Goal: Obtain resource: Download file/media

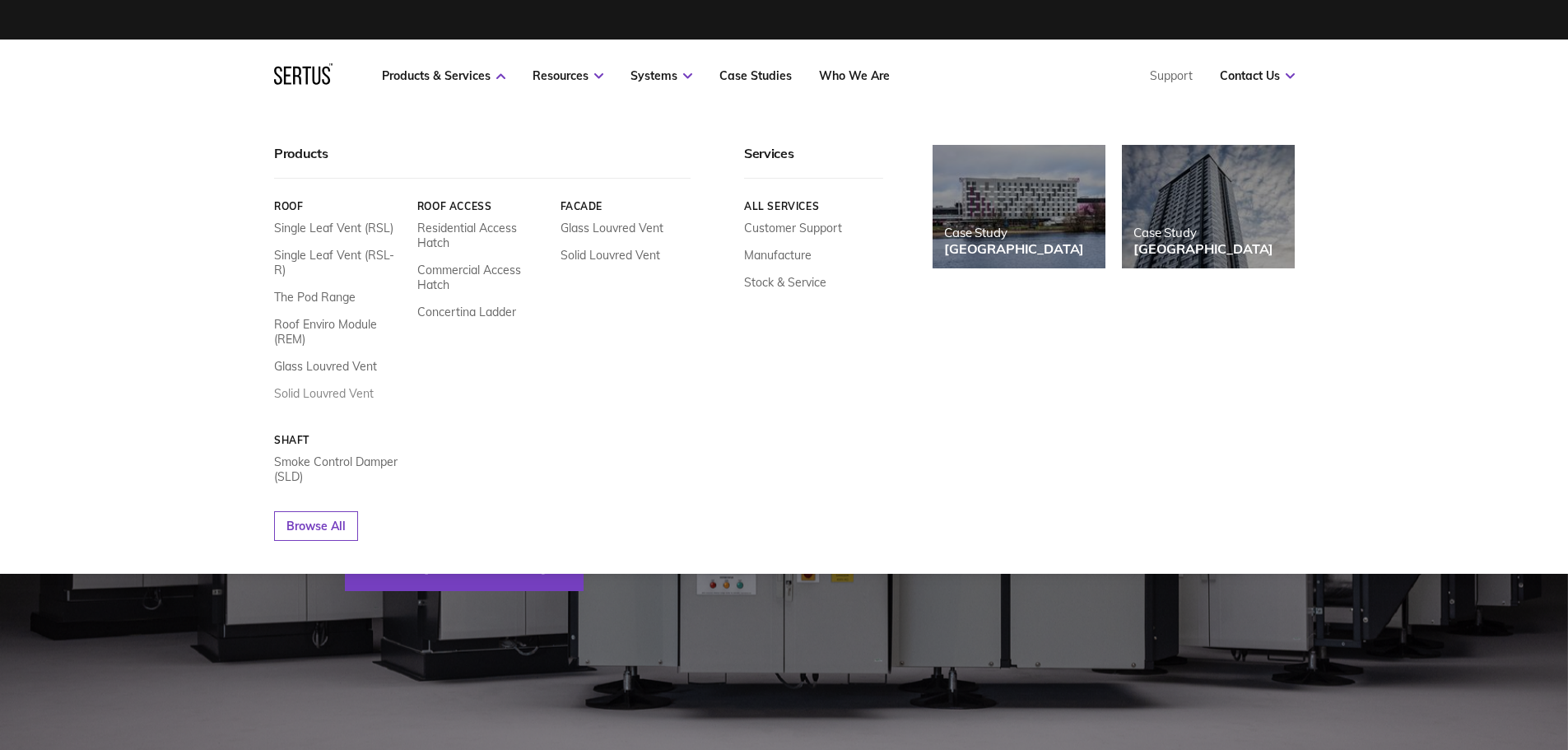
click at [327, 386] on link "Solid Louvred Vent" at bounding box center [324, 393] width 100 height 15
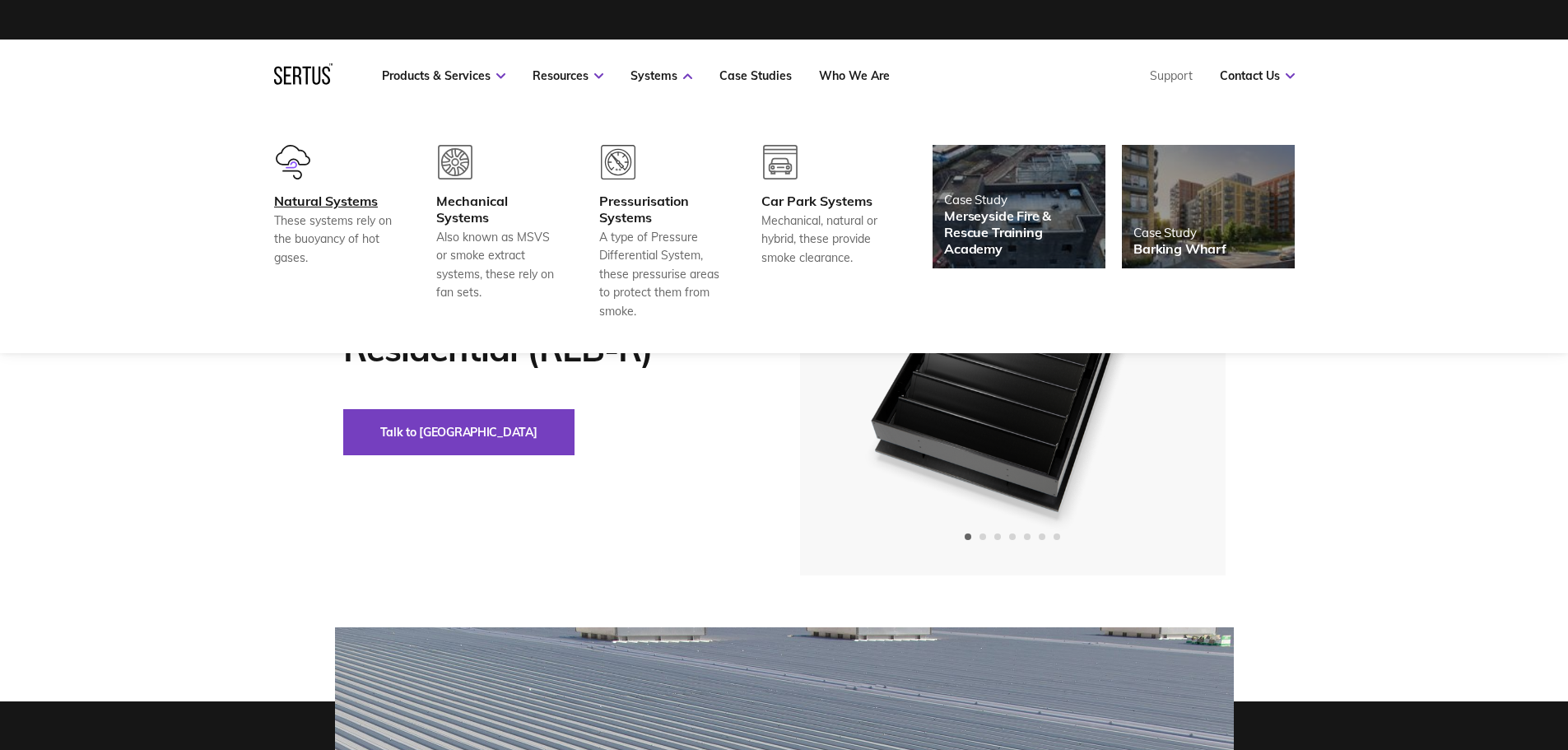
click at [298, 205] on div "Natural Systems" at bounding box center [335, 201] width 122 height 17
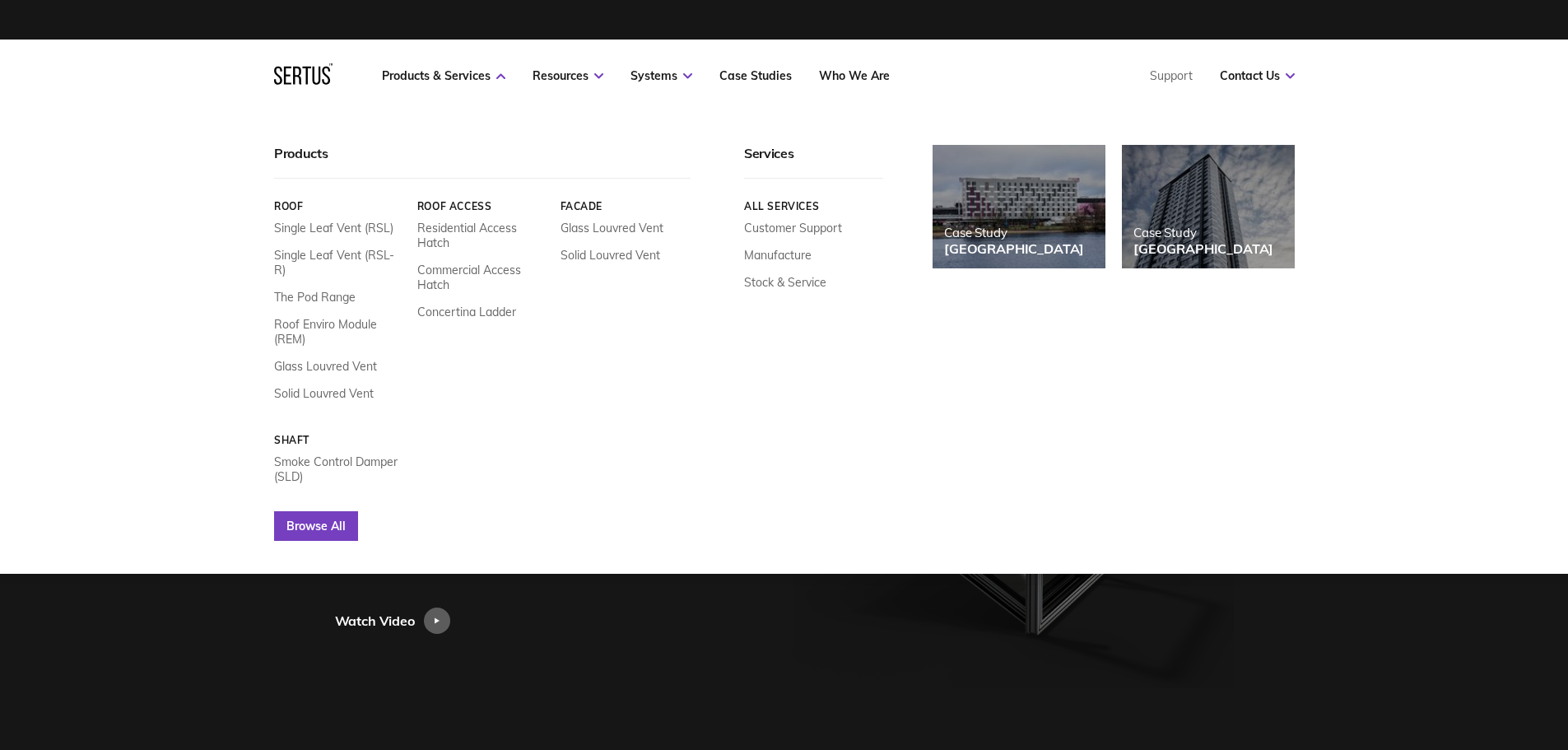
click at [306, 517] on link "Browse All" at bounding box center [316, 526] width 84 height 30
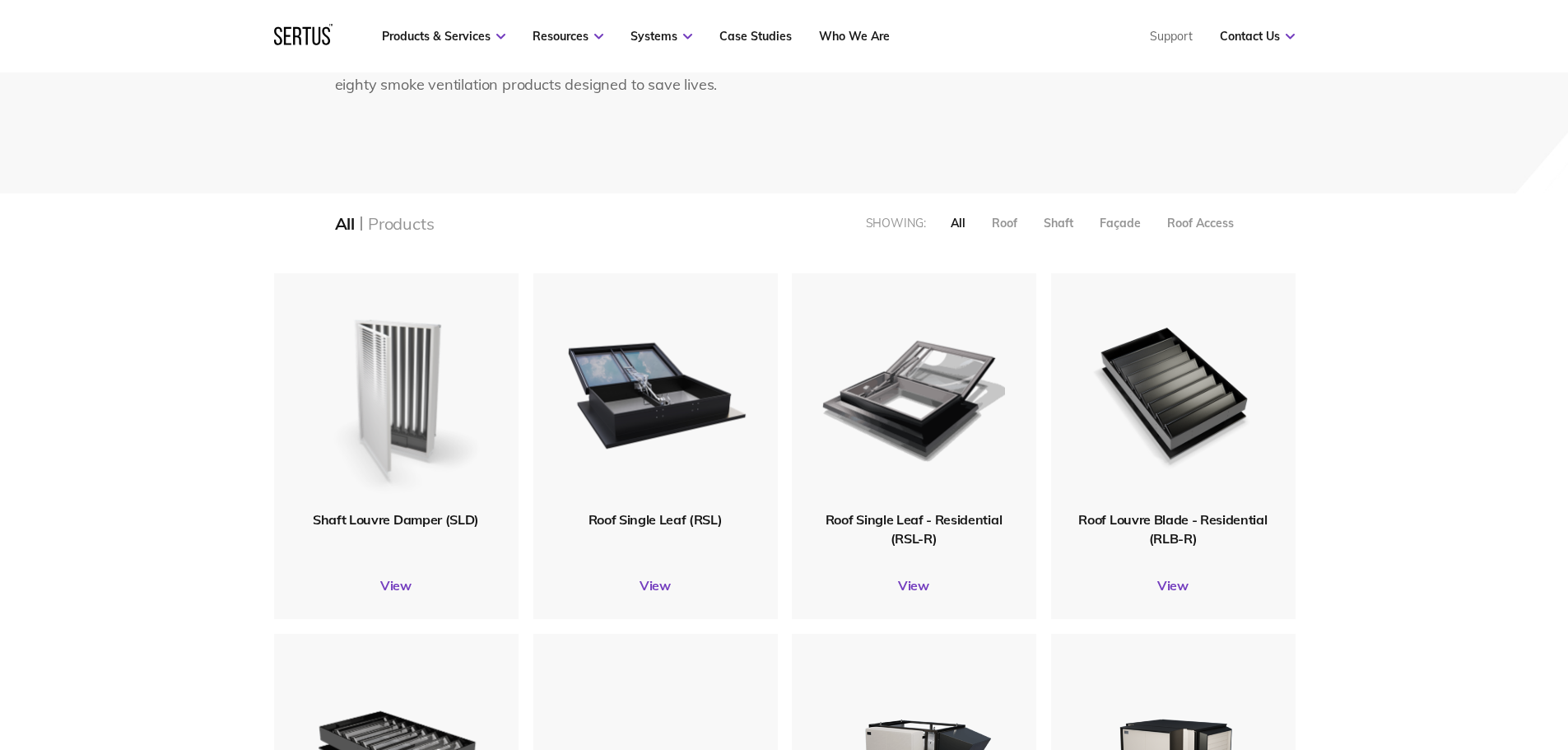
scroll to position [247, 0]
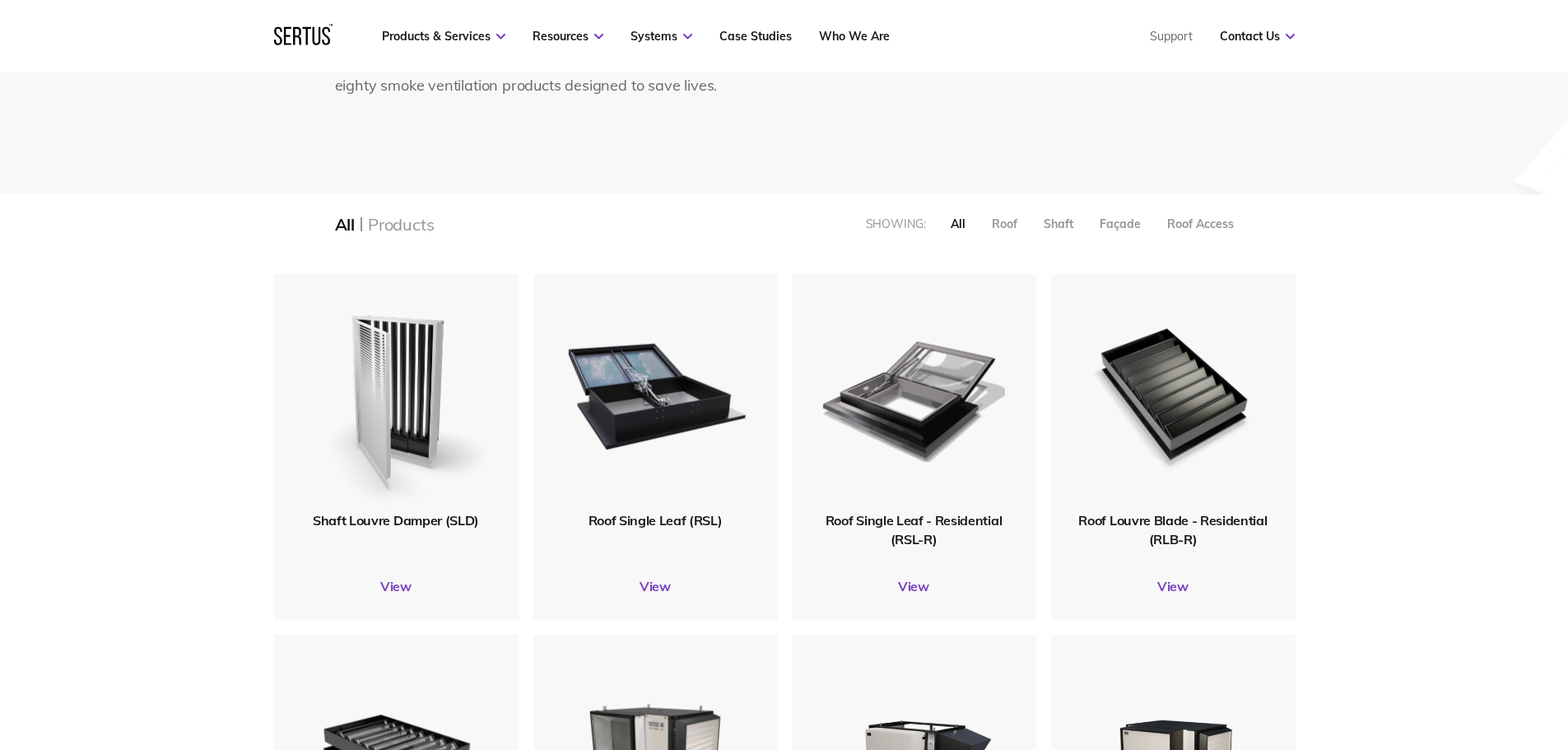
click at [387, 525] on span "Shaft Louvre Damper (SLD)" at bounding box center [396, 521] width 166 height 17
click at [401, 408] on img at bounding box center [395, 392] width 197 height 242
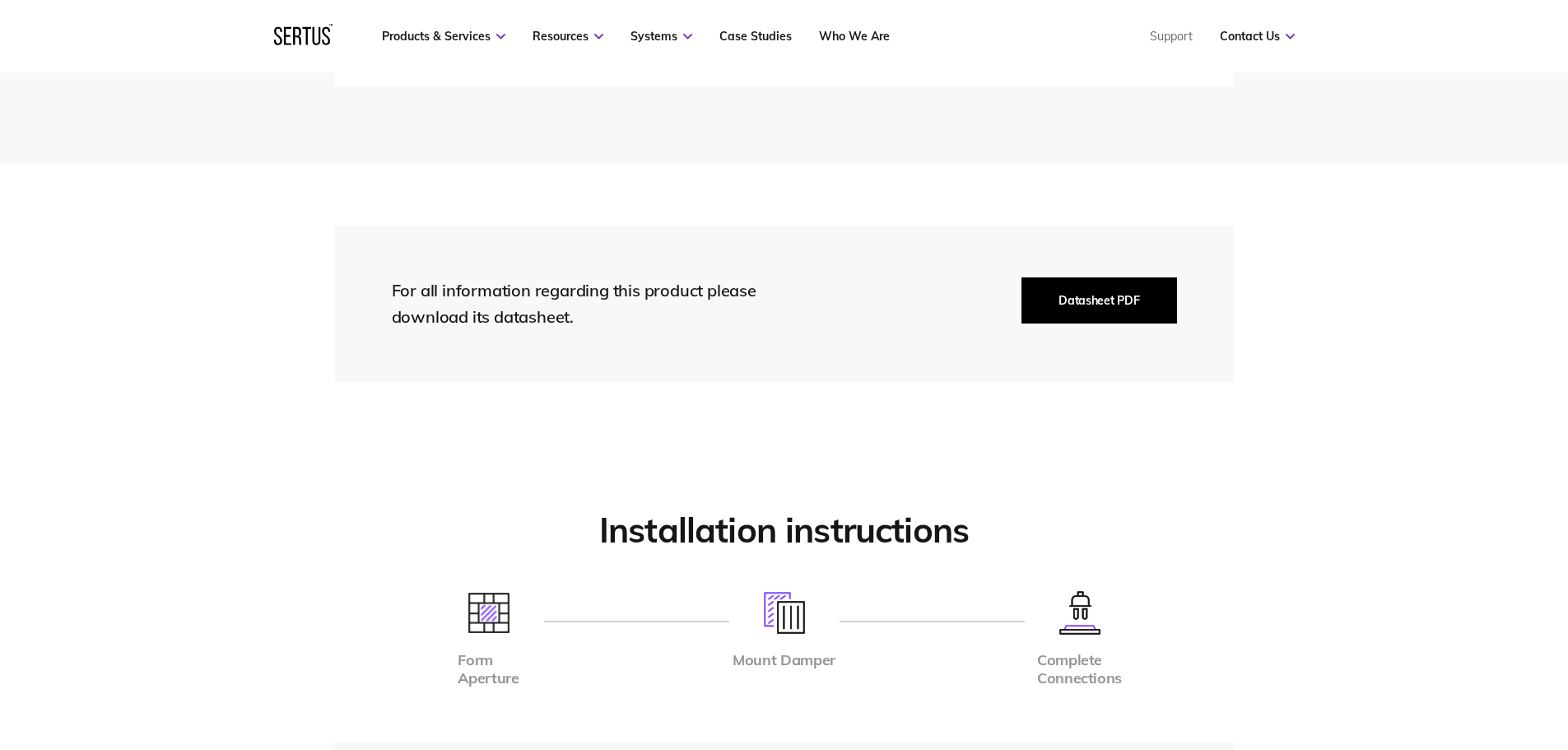
scroll to position [3787, 0]
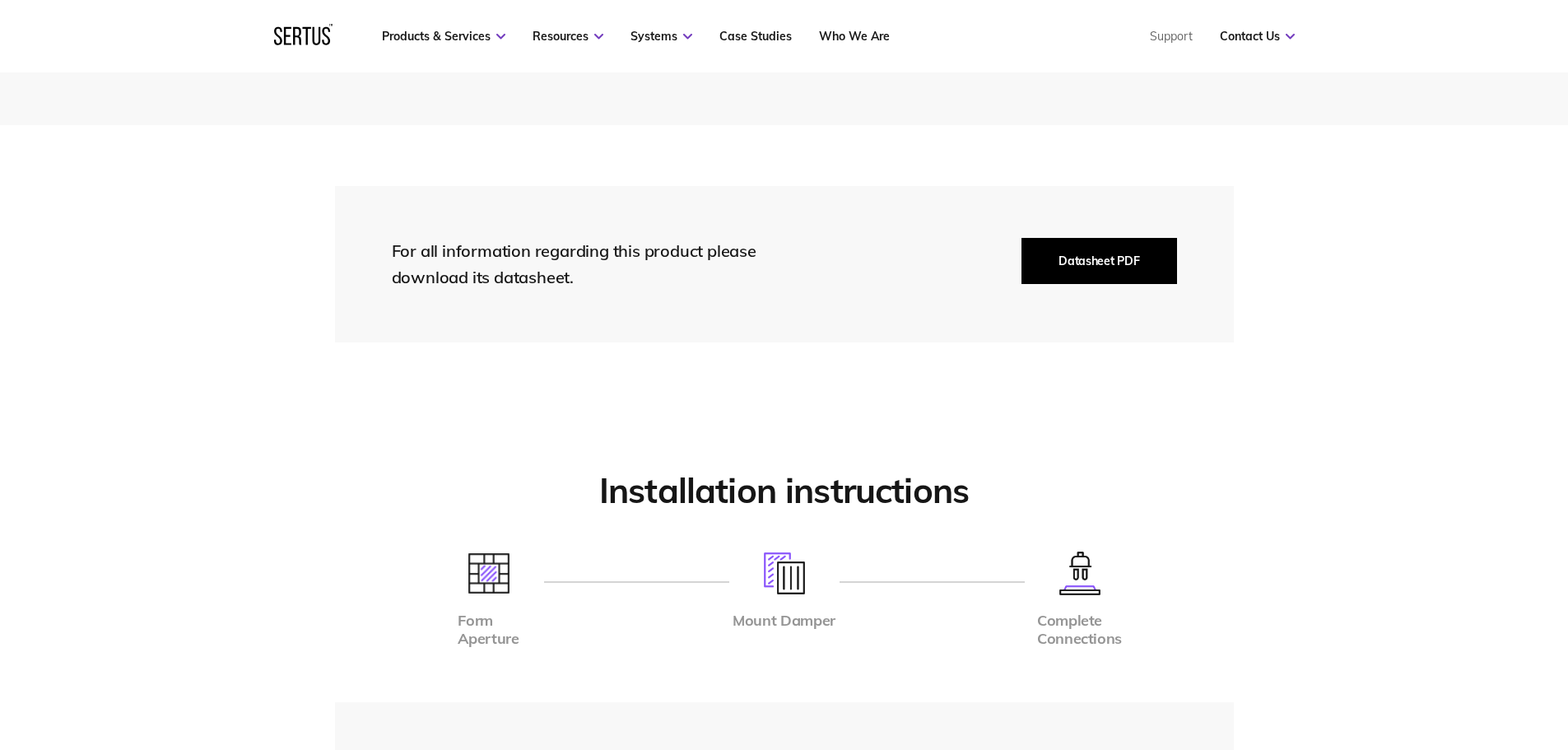
click at [1097, 255] on button "Datasheet PDF" at bounding box center [1099, 260] width 155 height 46
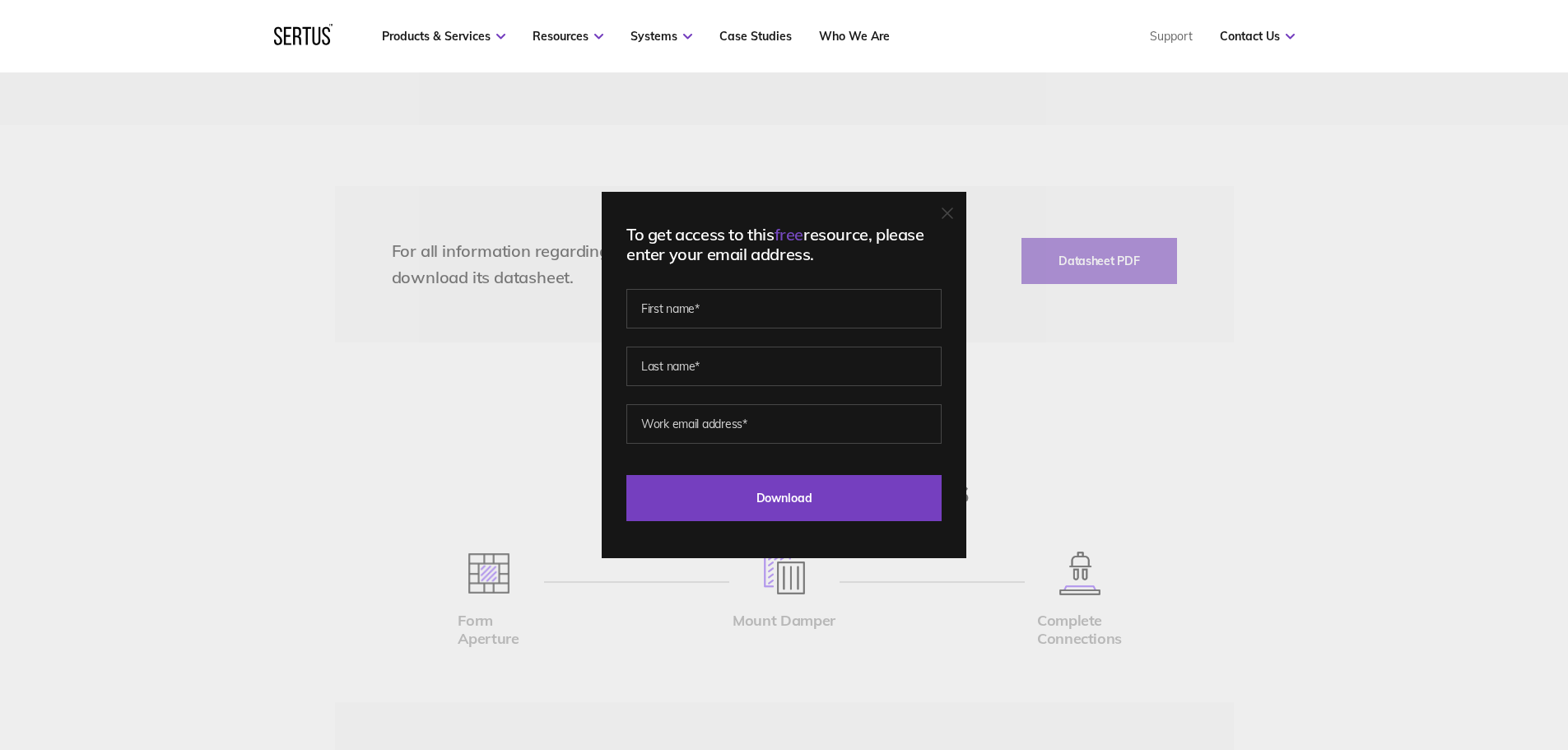
click at [1324, 304] on div "To get access to this free resource, please enter your email address. Last Down…" at bounding box center [784, 375] width 1568 height 750
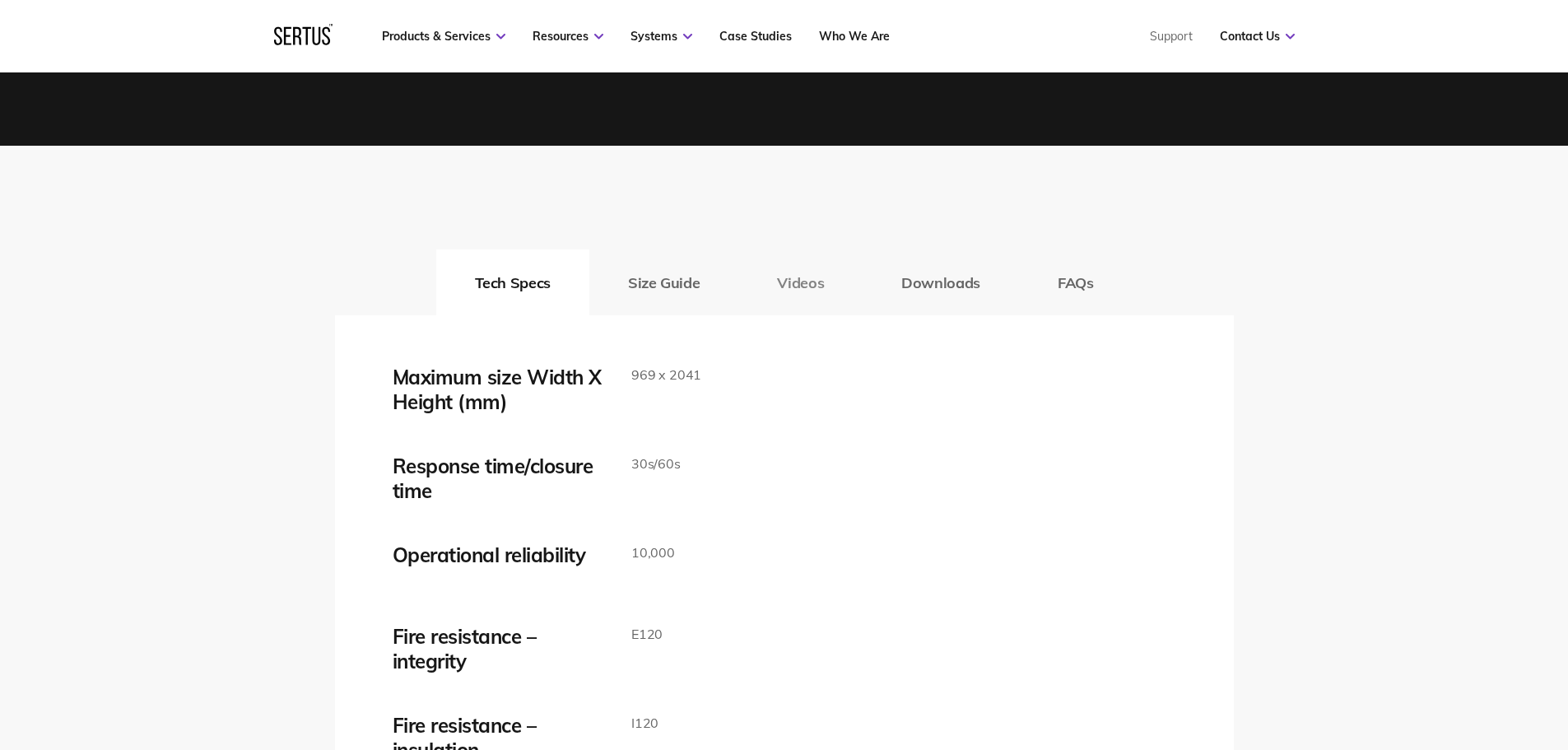
scroll to position [2552, 0]
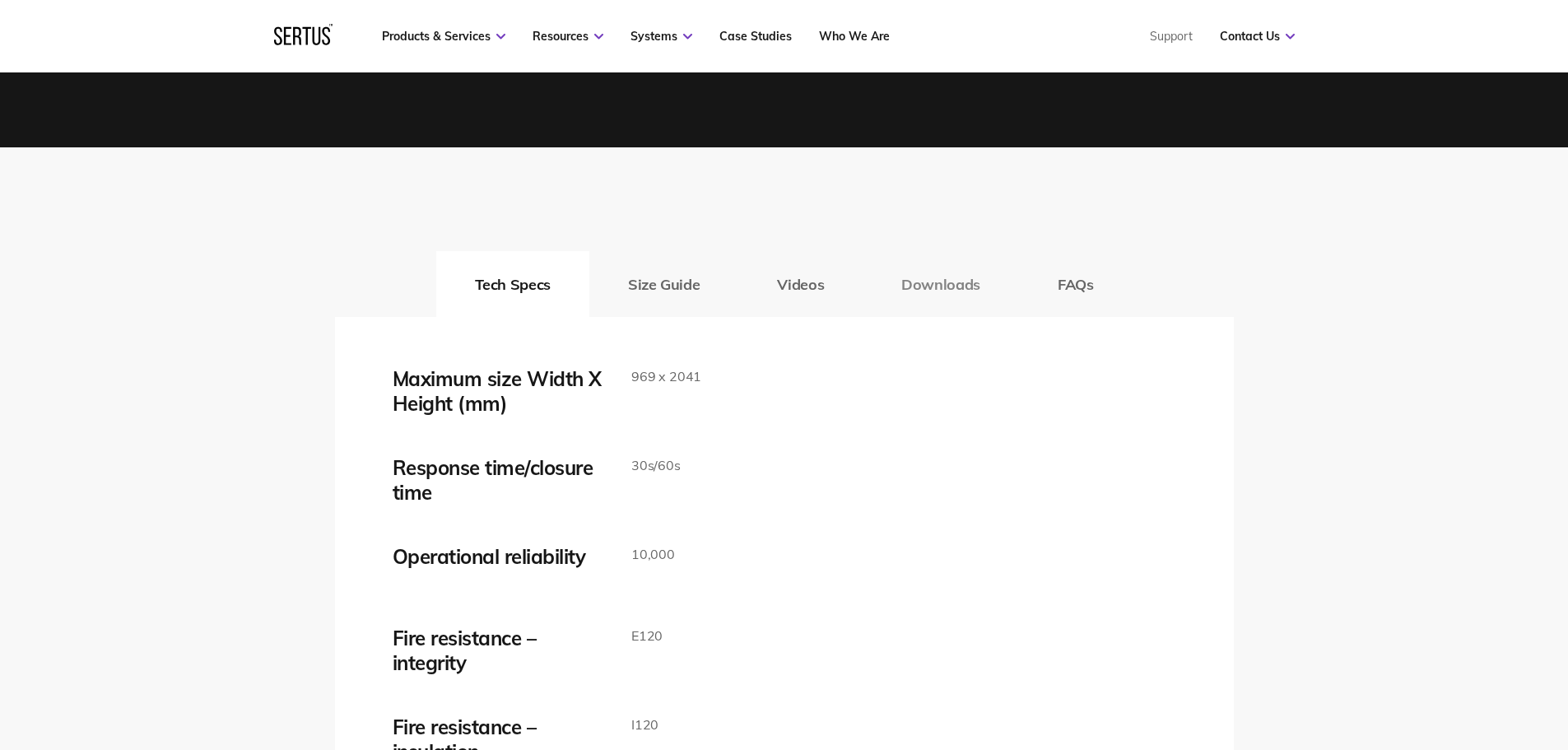
click at [958, 284] on button "Downloads" at bounding box center [940, 284] width 156 height 66
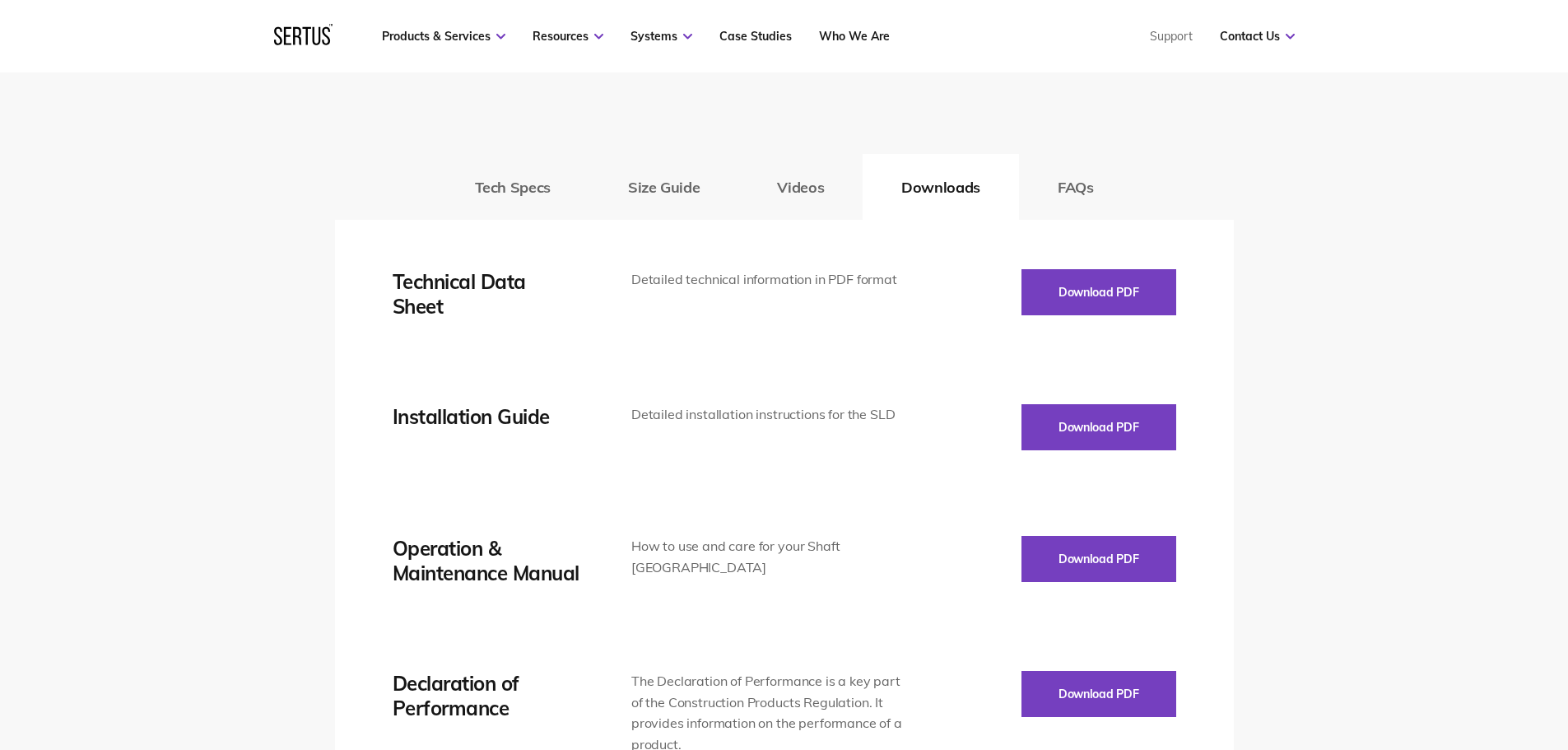
scroll to position [2634, 0]
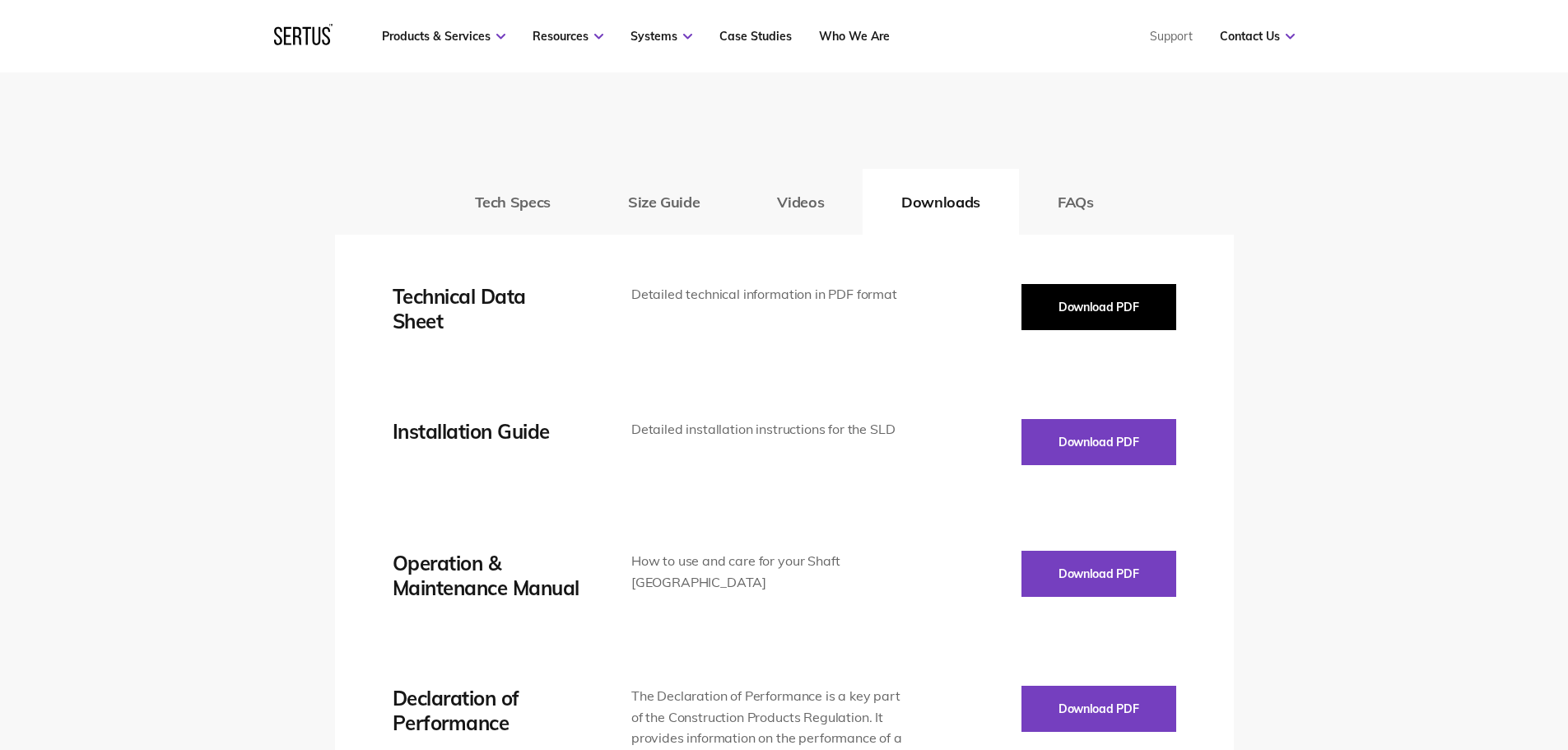
click at [1113, 311] on button "Download PDF" at bounding box center [1099, 307] width 155 height 46
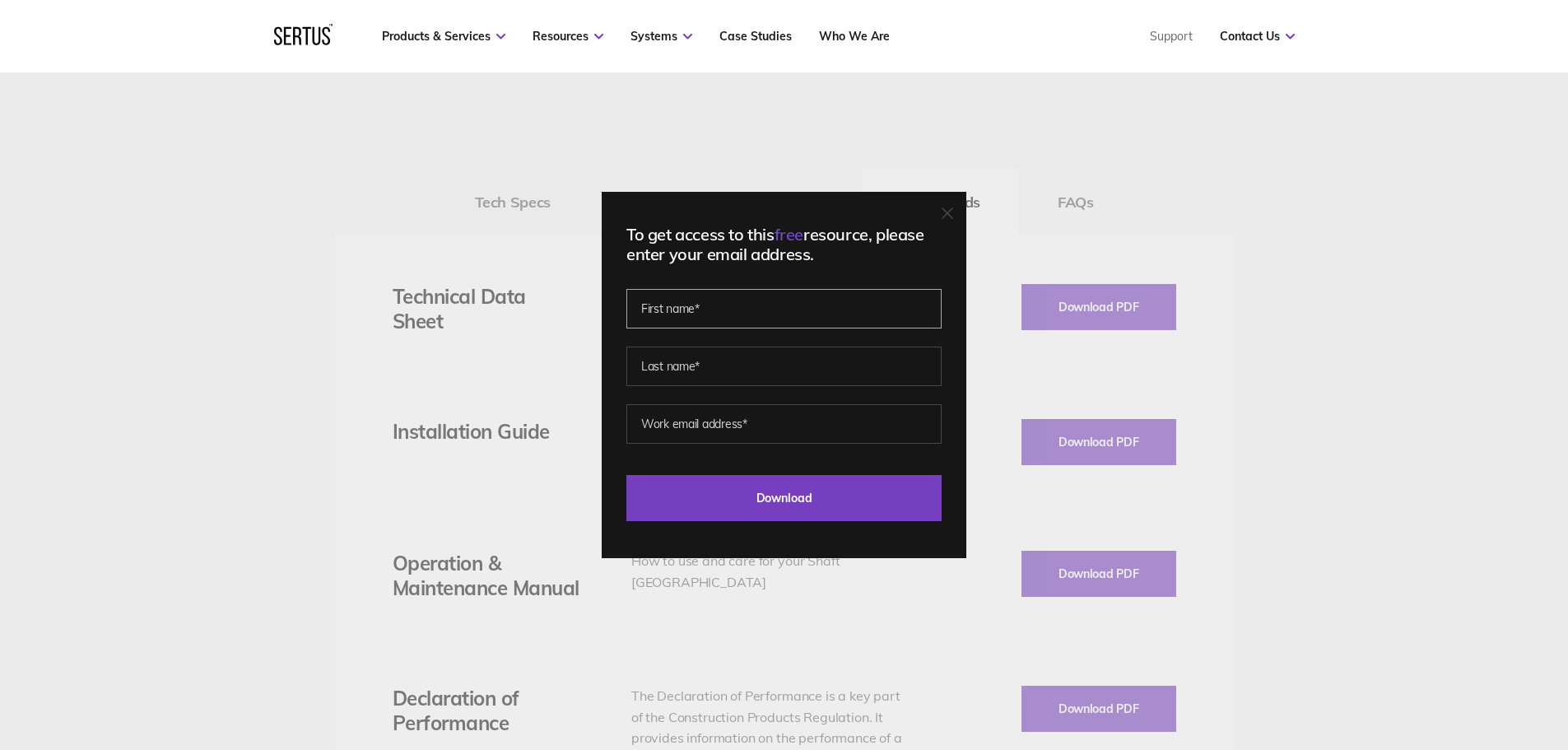
click at [748, 309] on input "text" at bounding box center [783, 308] width 315 height 40
click at [704, 313] on input "Ton" at bounding box center [783, 308] width 315 height 40
type input "[PERSON_NAME]"
click at [711, 365] on input "text" at bounding box center [783, 367] width 315 height 40
type input "Shepherd"
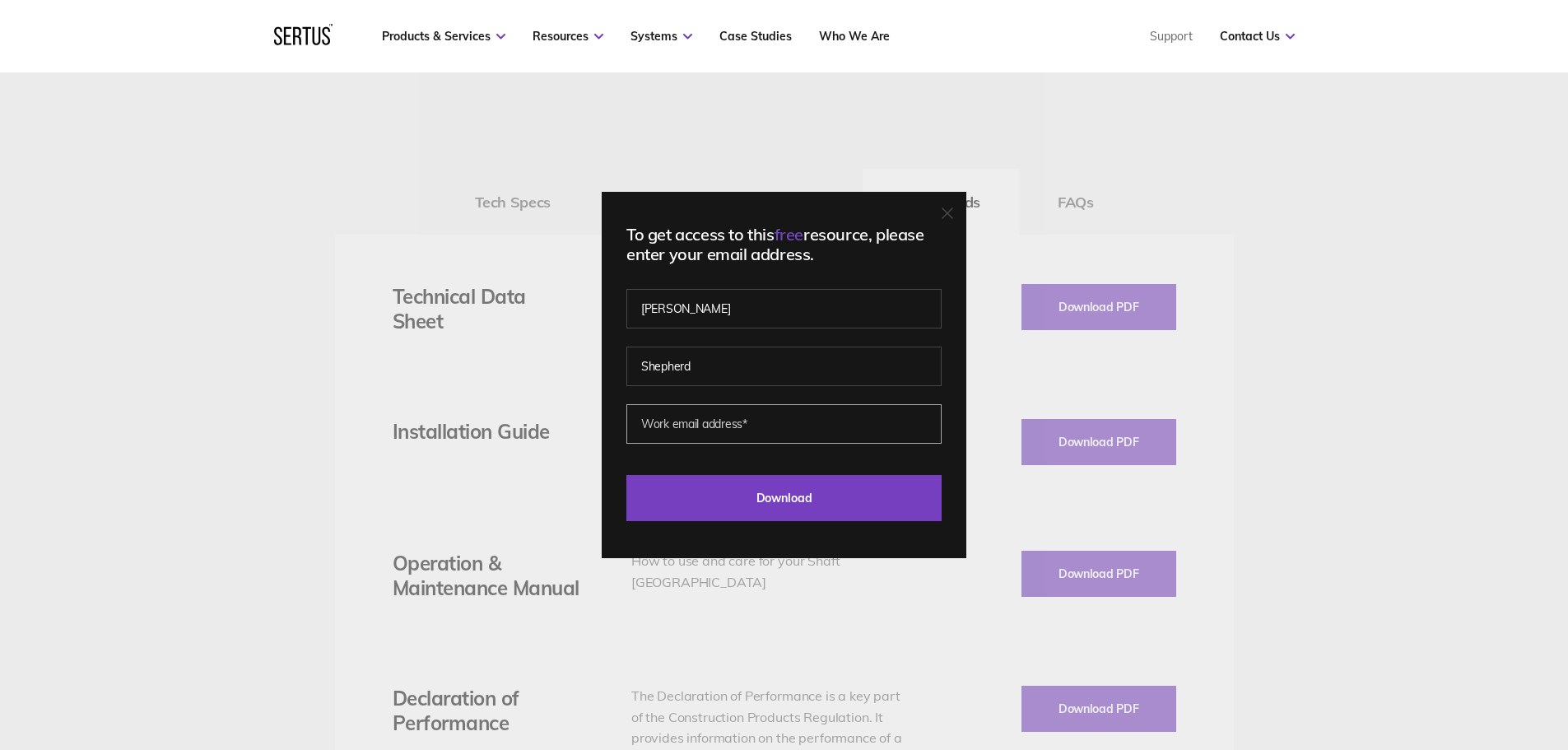
click at [710, 425] on input "email" at bounding box center [783, 424] width 315 height 40
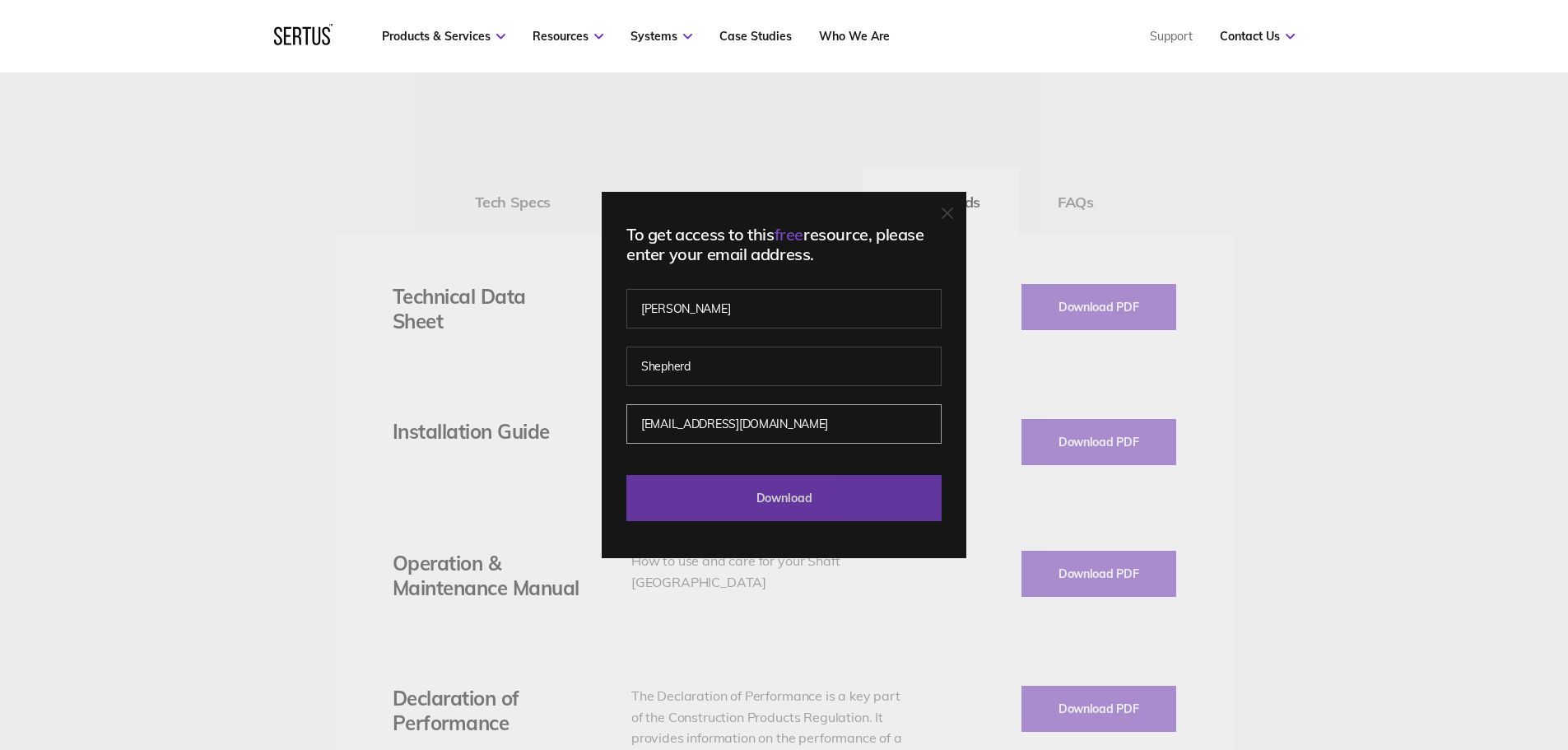
type input "[EMAIL_ADDRESS][DOMAIN_NAME]"
click at [798, 496] on input "Download" at bounding box center [783, 497] width 315 height 46
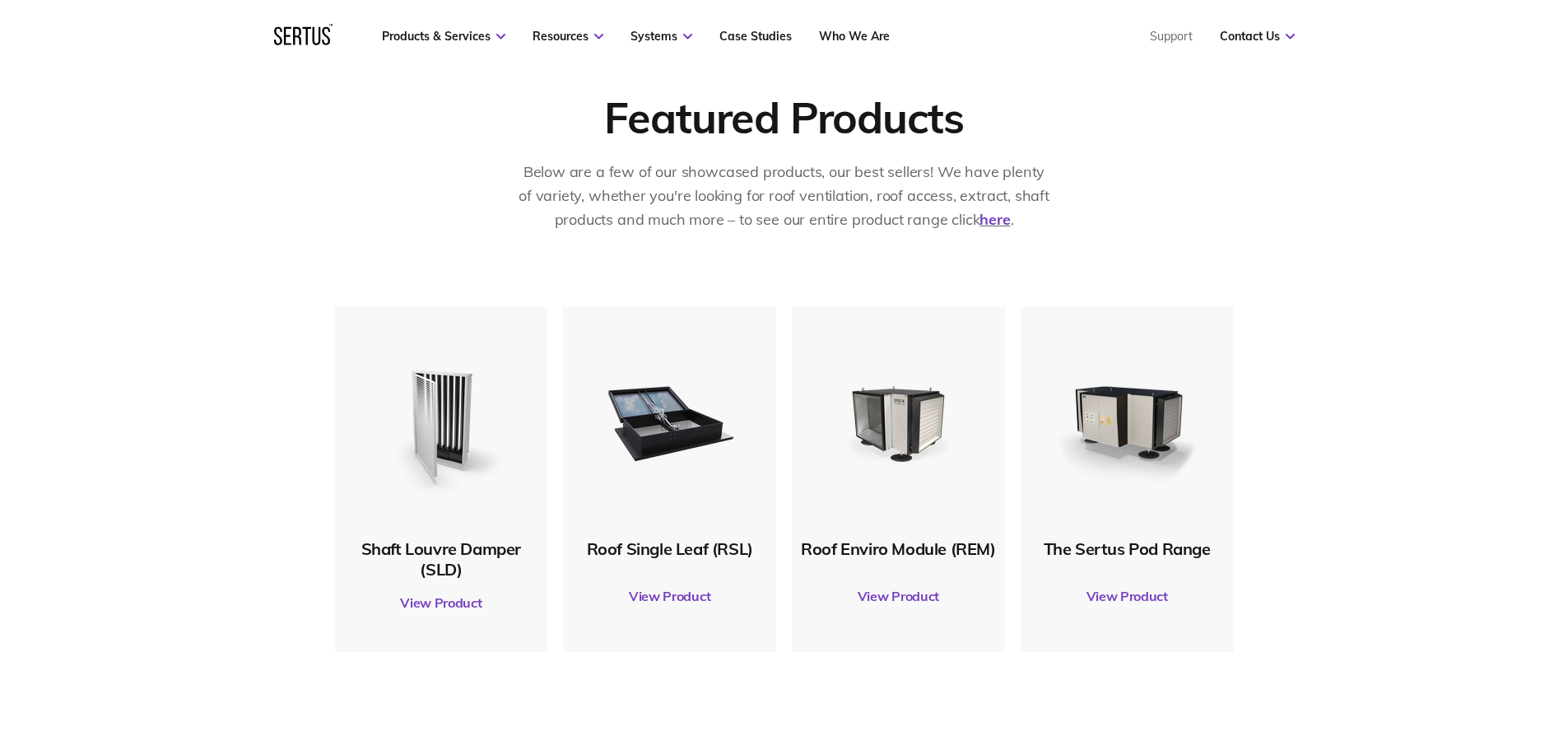
scroll to position [741, 0]
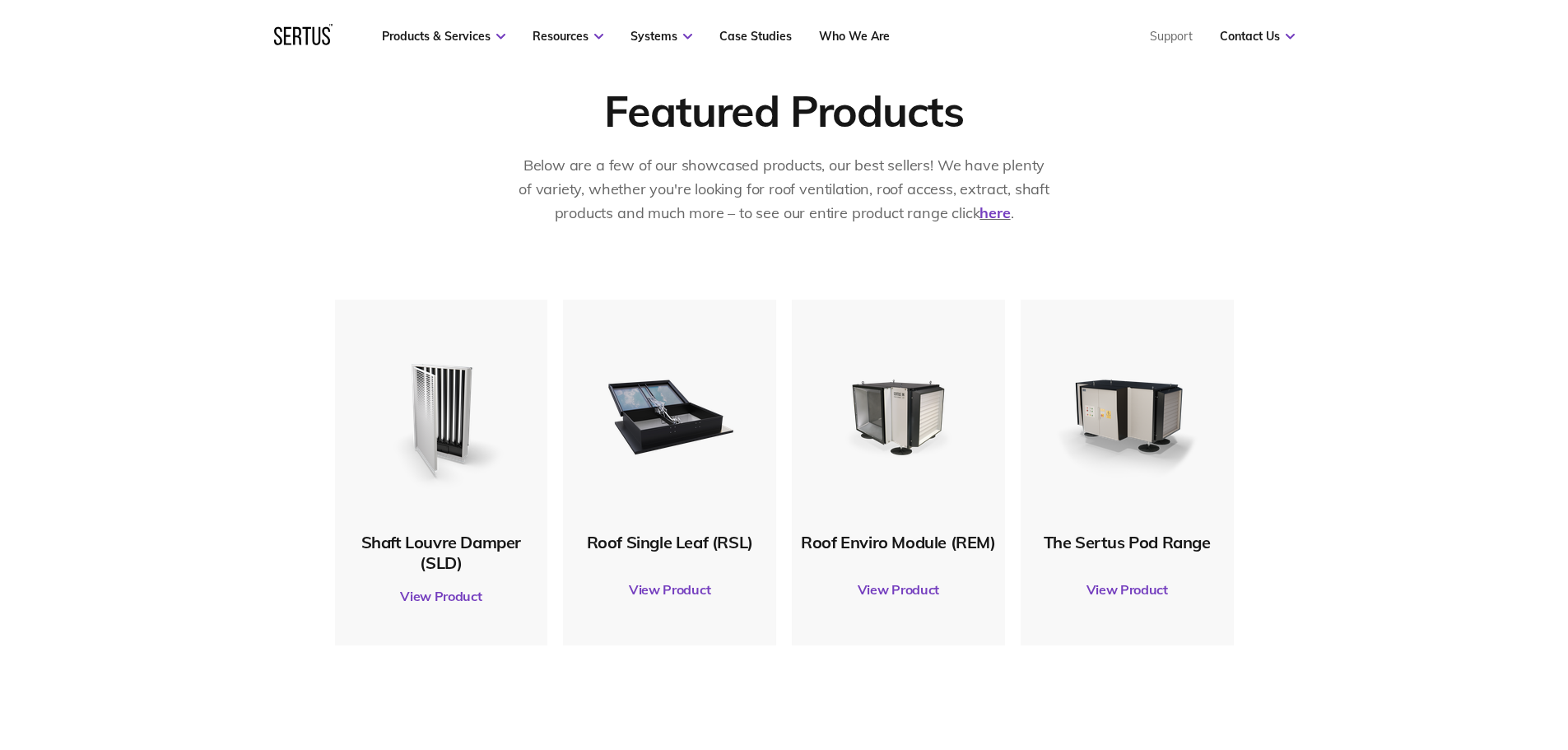
click at [441, 595] on link "View Product" at bounding box center [441, 595] width 197 height 46
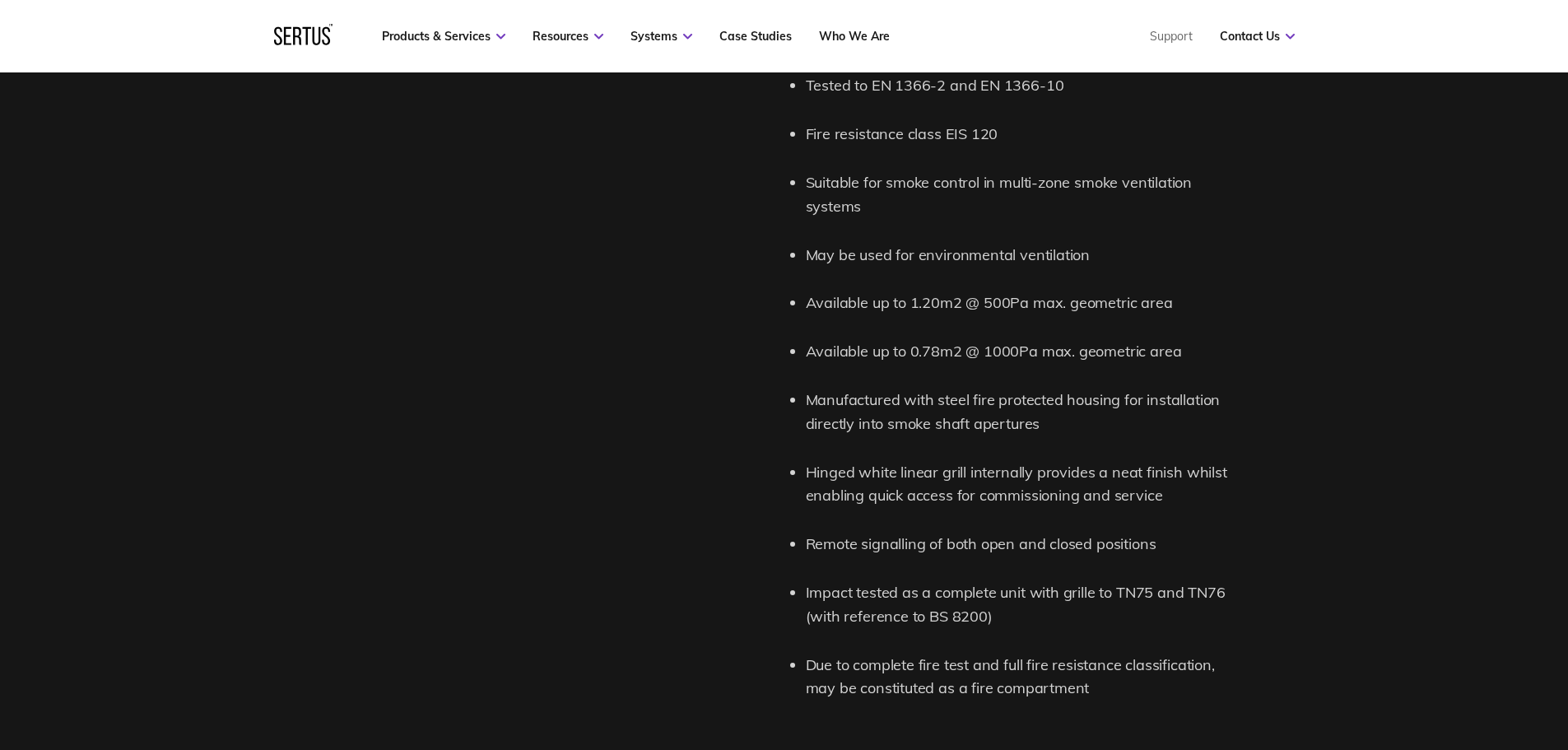
scroll to position [1893, 0]
